Goal: Entertainment & Leisure: Consume media (video, audio)

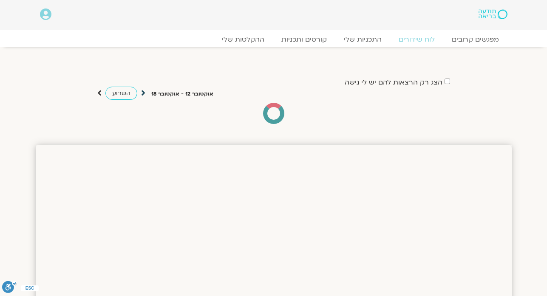
click at [141, 92] on icon at bounding box center [143, 93] width 4 height 9
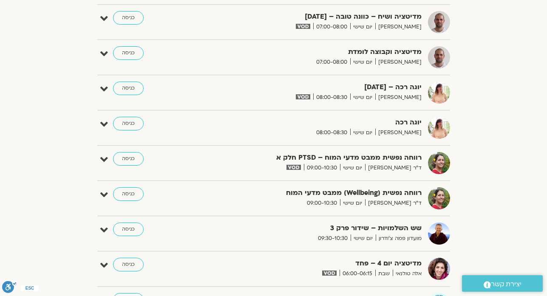
scroll to position [3343, 0]
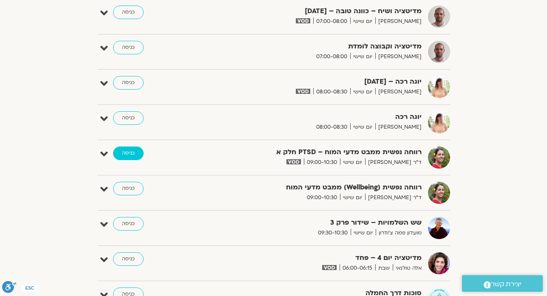
click at [124, 154] on link "כניסה" at bounding box center [128, 154] width 31 height 14
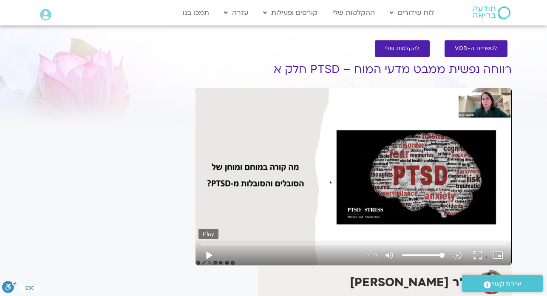
click at [211, 255] on button "play_arrow" at bounding box center [209, 255] width 20 height 20
click at [208, 253] on button "play_arrow" at bounding box center [209, 255] width 20 height 20
click at [209, 256] on button "play_arrow" at bounding box center [209, 255] width 20 height 20
click at [206, 255] on button "play_arrow" at bounding box center [209, 255] width 20 height 20
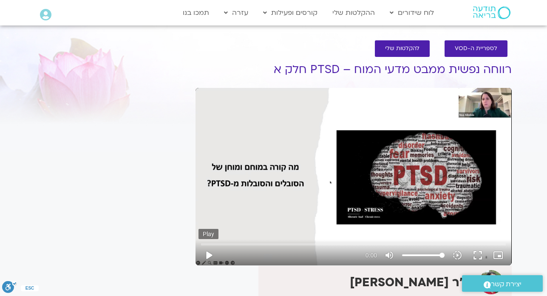
click at [211, 254] on button "play_arrow" at bounding box center [209, 255] width 20 height 20
click at [209, 255] on button "play_arrow" at bounding box center [209, 255] width 20 height 20
click at [208, 254] on button "play_arrow" at bounding box center [209, 255] width 20 height 20
click at [208, 253] on button "play_arrow" at bounding box center [209, 255] width 20 height 20
click at [210, 253] on button "play_arrow" at bounding box center [209, 255] width 20 height 20
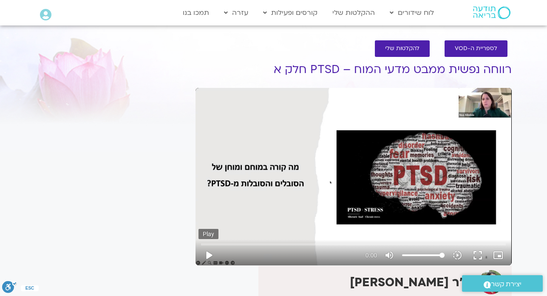
click at [208, 255] on button "play_arrow" at bounding box center [209, 255] width 20 height 20
click at [209, 256] on button "play_arrow" at bounding box center [209, 255] width 20 height 20
click at [208, 255] on button "play_arrow" at bounding box center [209, 255] width 20 height 20
click at [244, 67] on h1 "רווחה נפשית ממבט מדעי המוח – PTSD חלק א" at bounding box center [354, 69] width 316 height 13
click at [210, 255] on button "play_arrow" at bounding box center [209, 255] width 20 height 20
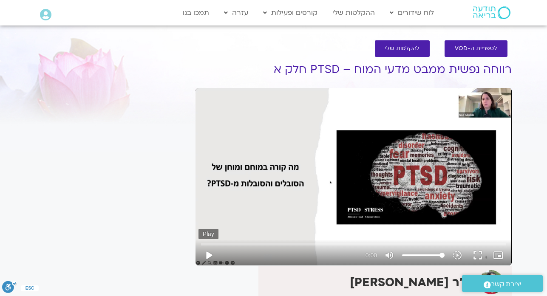
click at [210, 255] on button "play_arrow" at bounding box center [209, 255] width 20 height 20
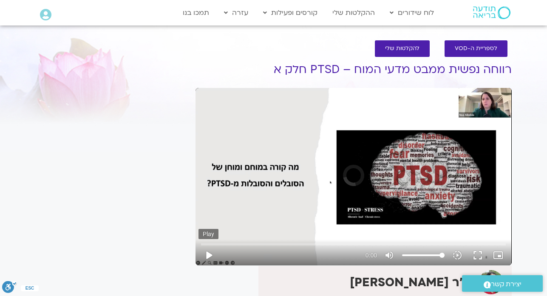
click at [208, 257] on button "play_arrow" at bounding box center [209, 255] width 20 height 20
click at [210, 255] on button "play_arrow" at bounding box center [209, 255] width 20 height 20
type input "2.399079"
